Goal: Entertainment & Leisure: Consume media (video, audio)

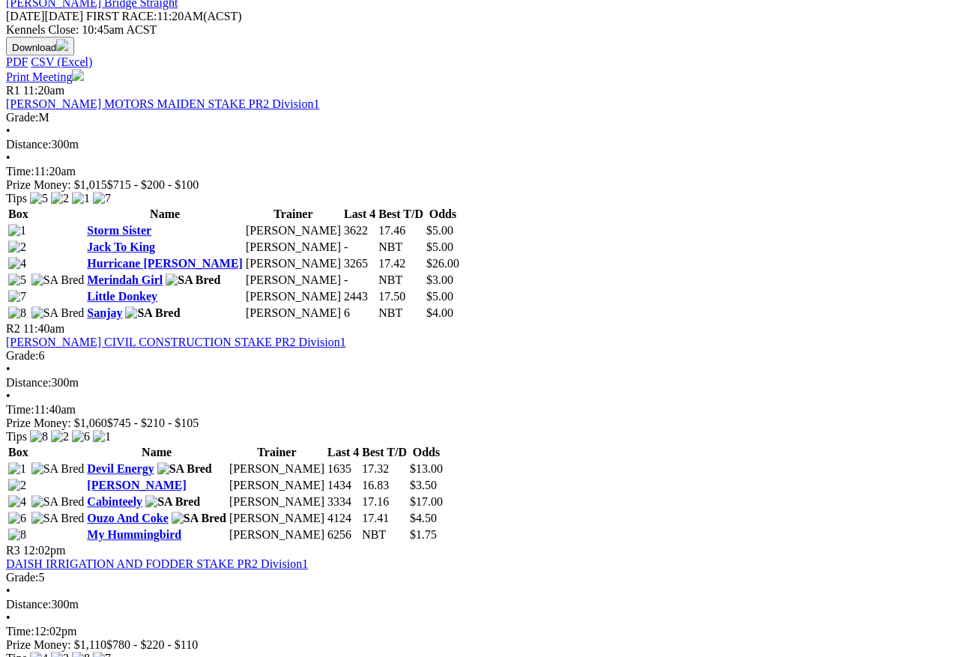
scroll to position [666, 0]
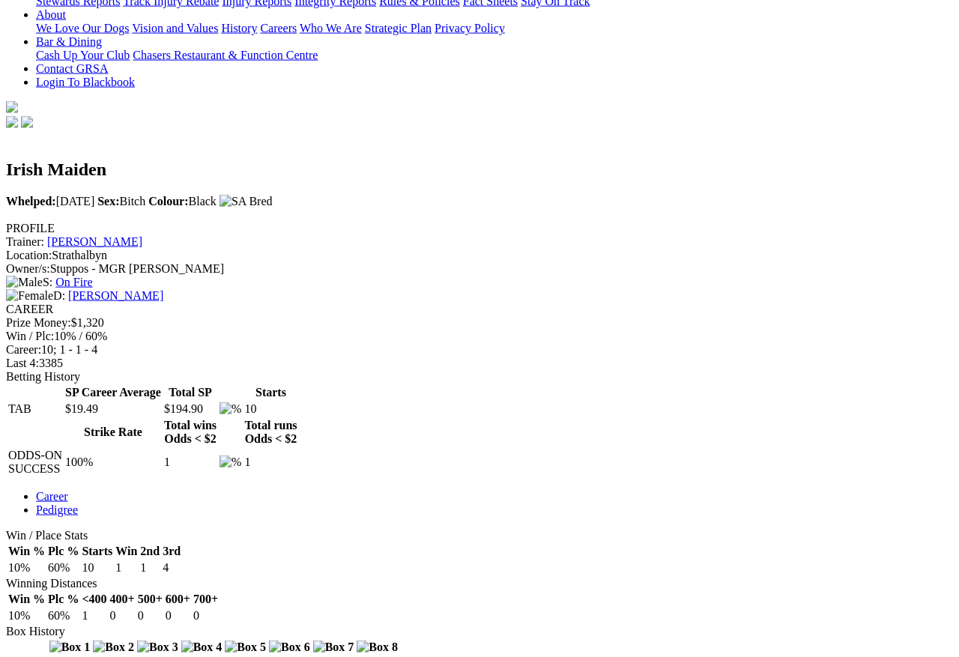
scroll to position [445, 0]
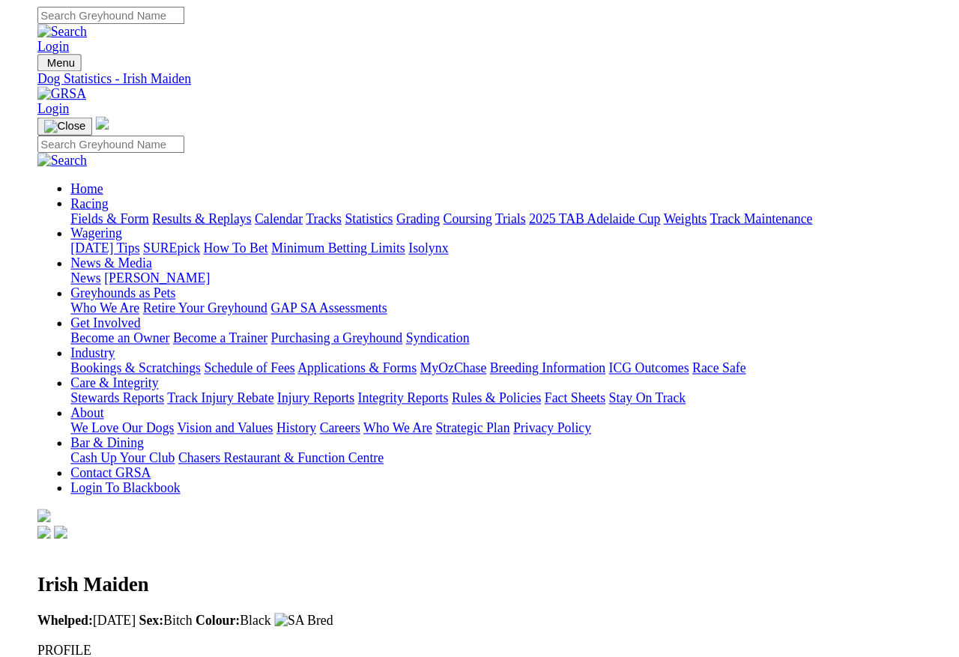
scroll to position [465, 0]
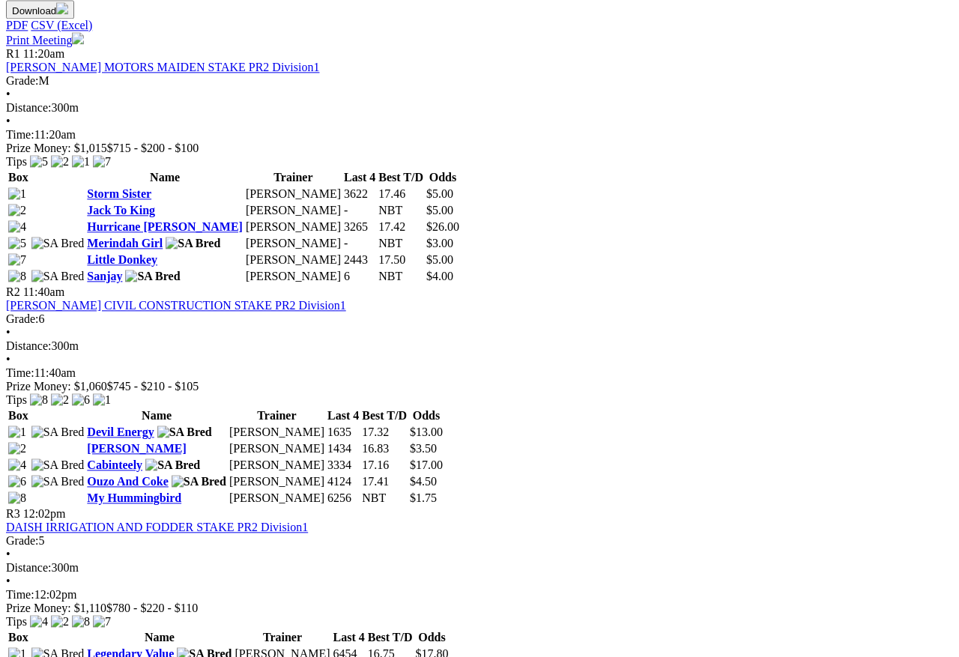
scroll to position [719, 0]
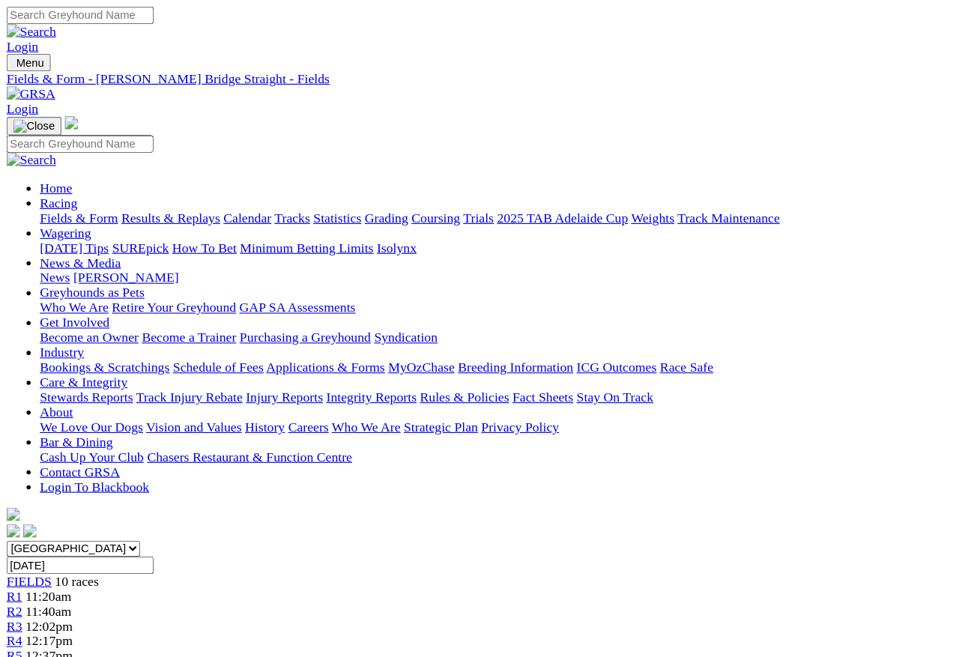
scroll to position [776, 0]
